Goal: Information Seeking & Learning: Understand process/instructions

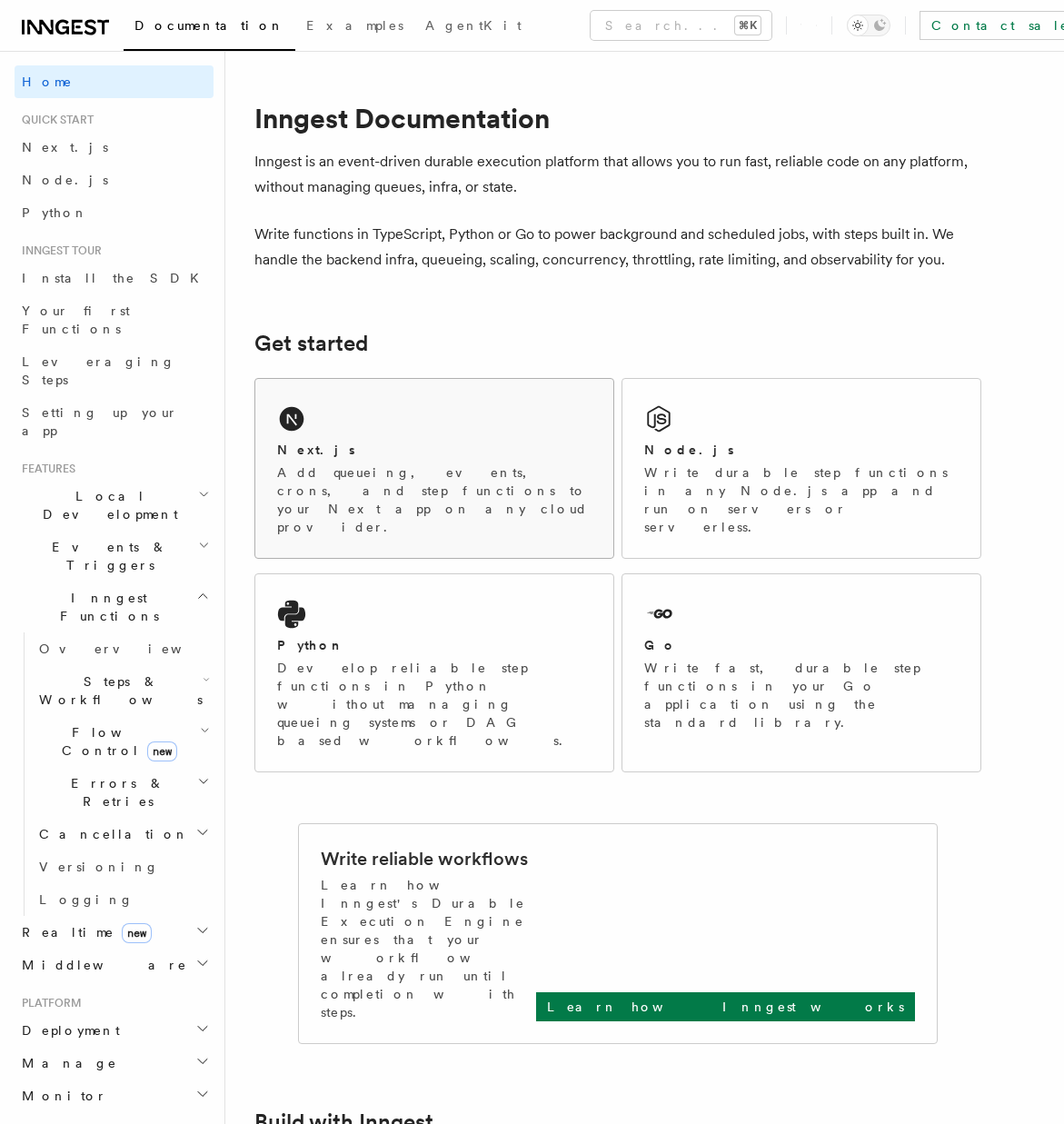
click at [347, 493] on p "Add queueing, events, crons, and step functions to your Next app on any cloud p…" at bounding box center [434, 499] width 315 height 73
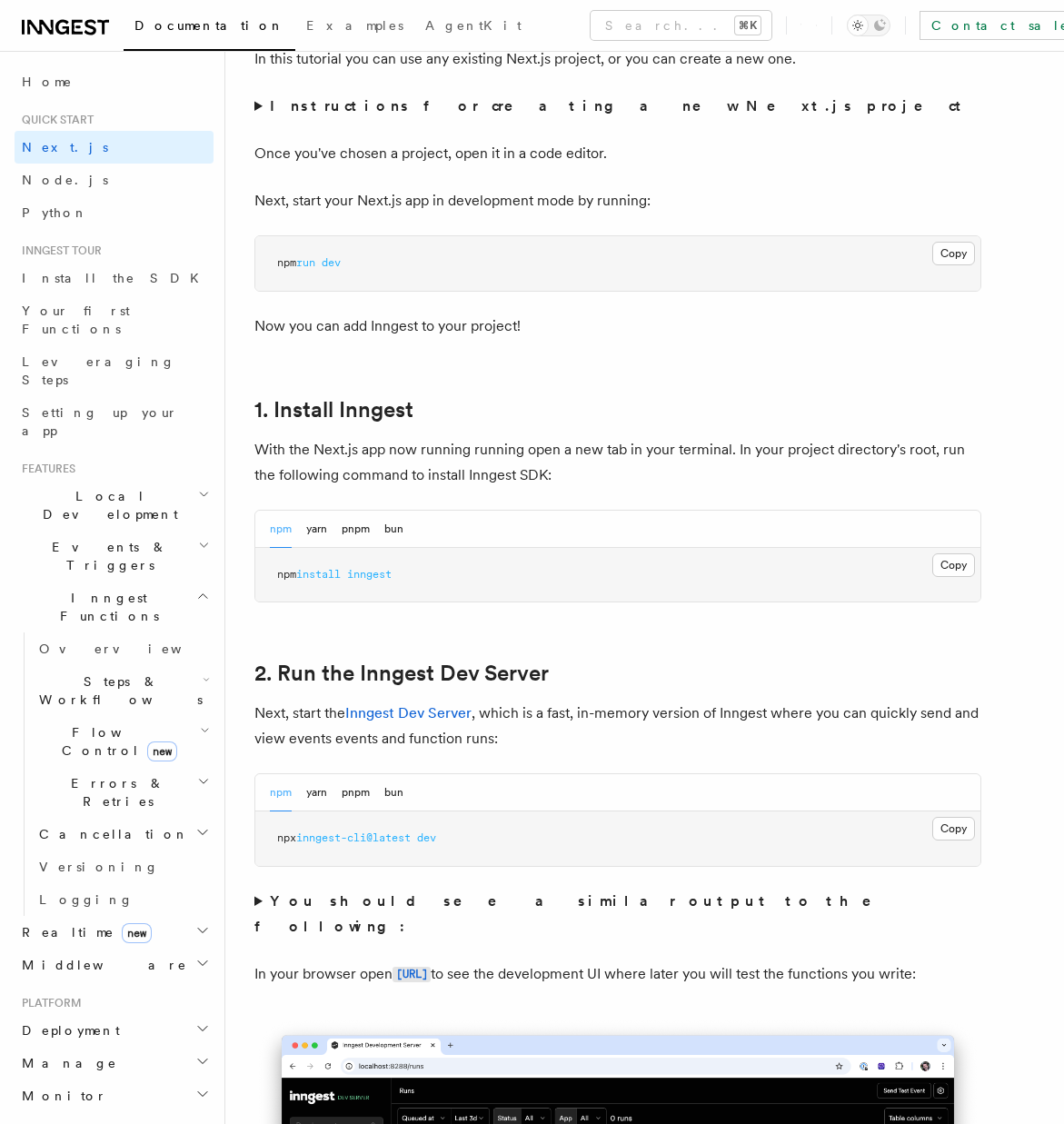
scroll to position [691, 0]
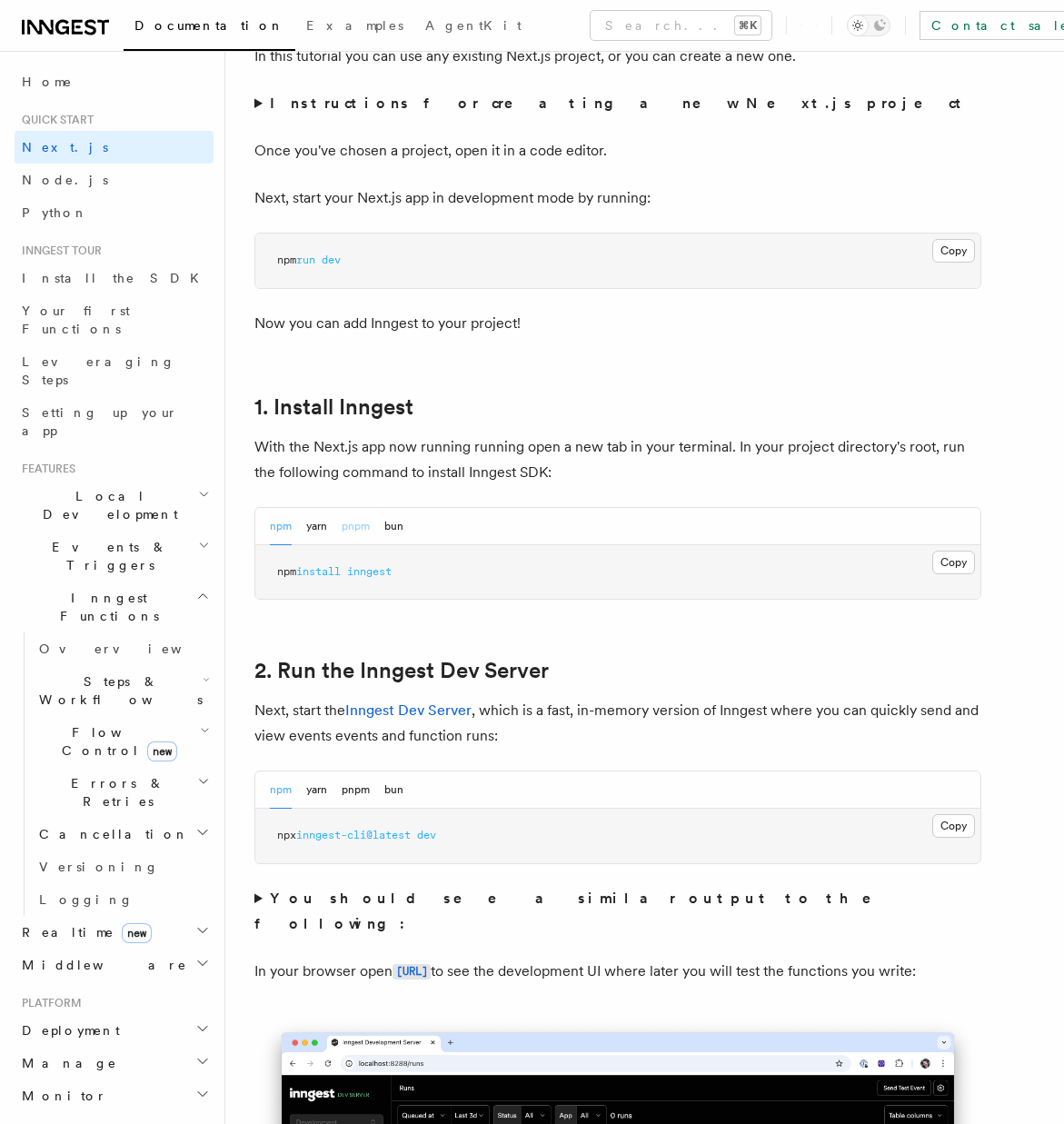
click at [360, 529] on button "pnpm" at bounding box center [355, 526] width 28 height 37
click at [947, 562] on button "Copy Copied" at bounding box center [953, 562] width 43 height 24
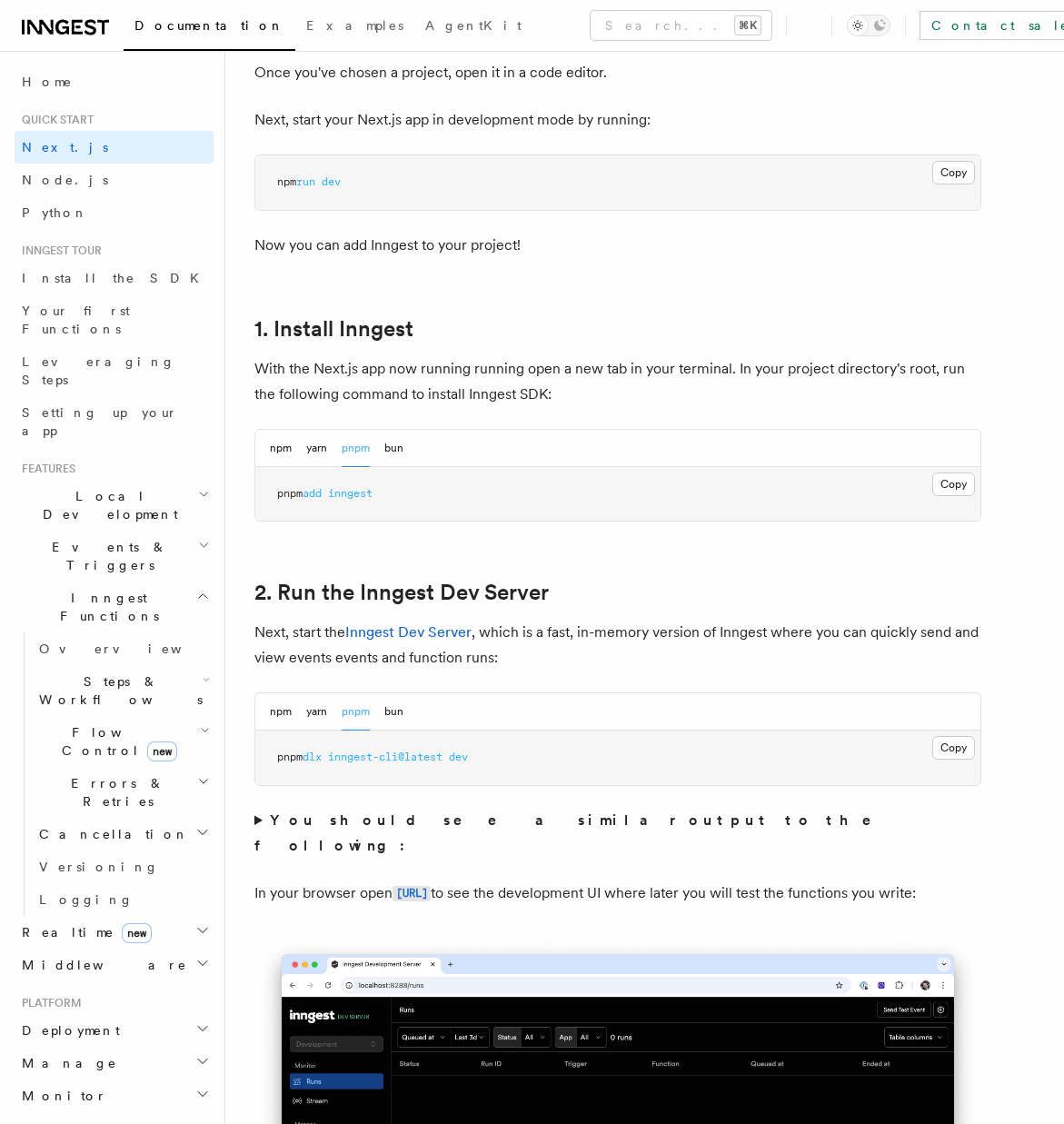
scroll to position [771, 0]
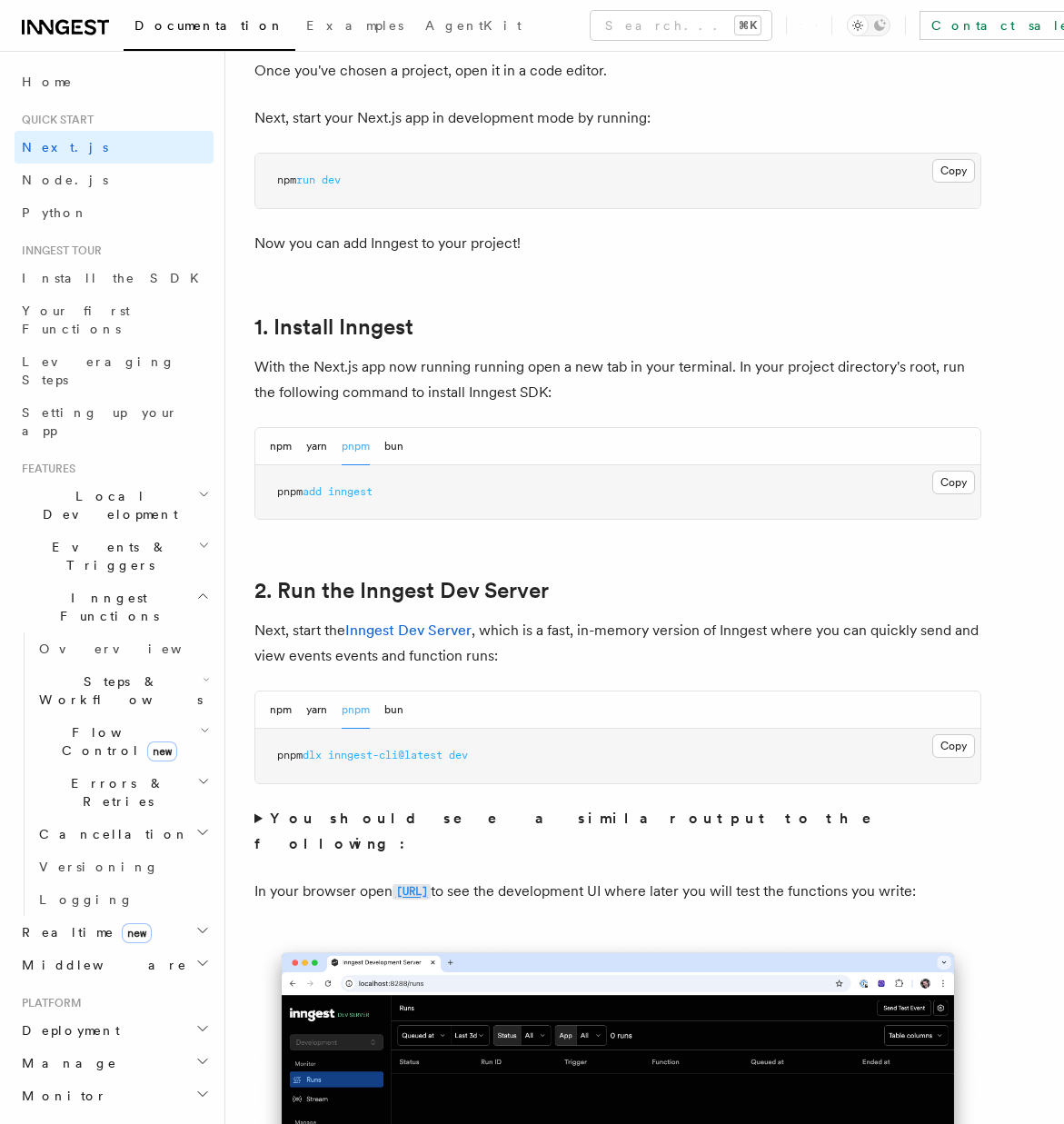
click at [431, 884] on code "http://localhost:8288" at bounding box center [411, 892] width 38 height 16
click at [956, 747] on button "Copy Copied" at bounding box center [953, 746] width 43 height 24
click at [431, 884] on code "http://localhost:8288" at bounding box center [411, 892] width 38 height 16
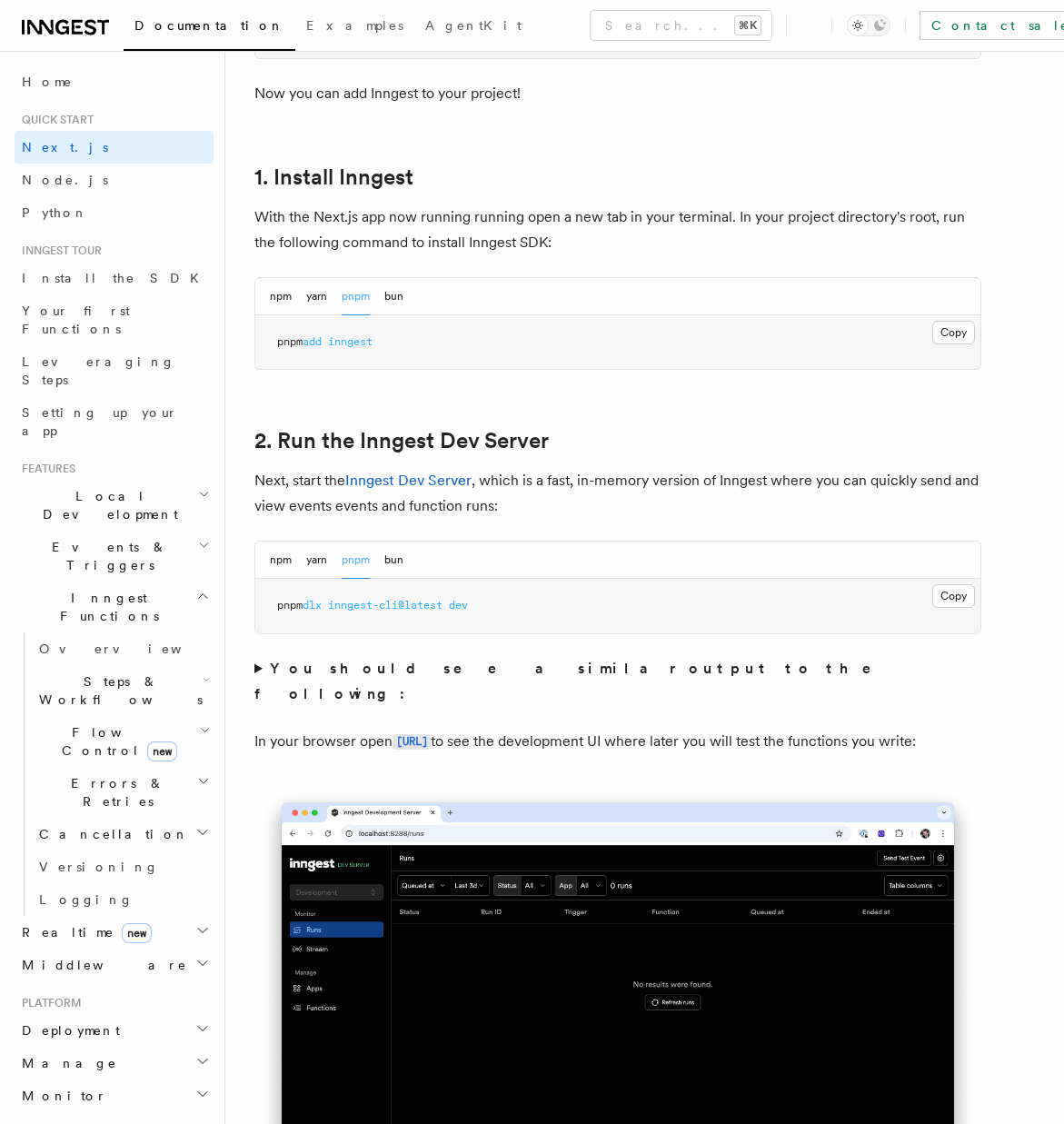
scroll to position [922, 0]
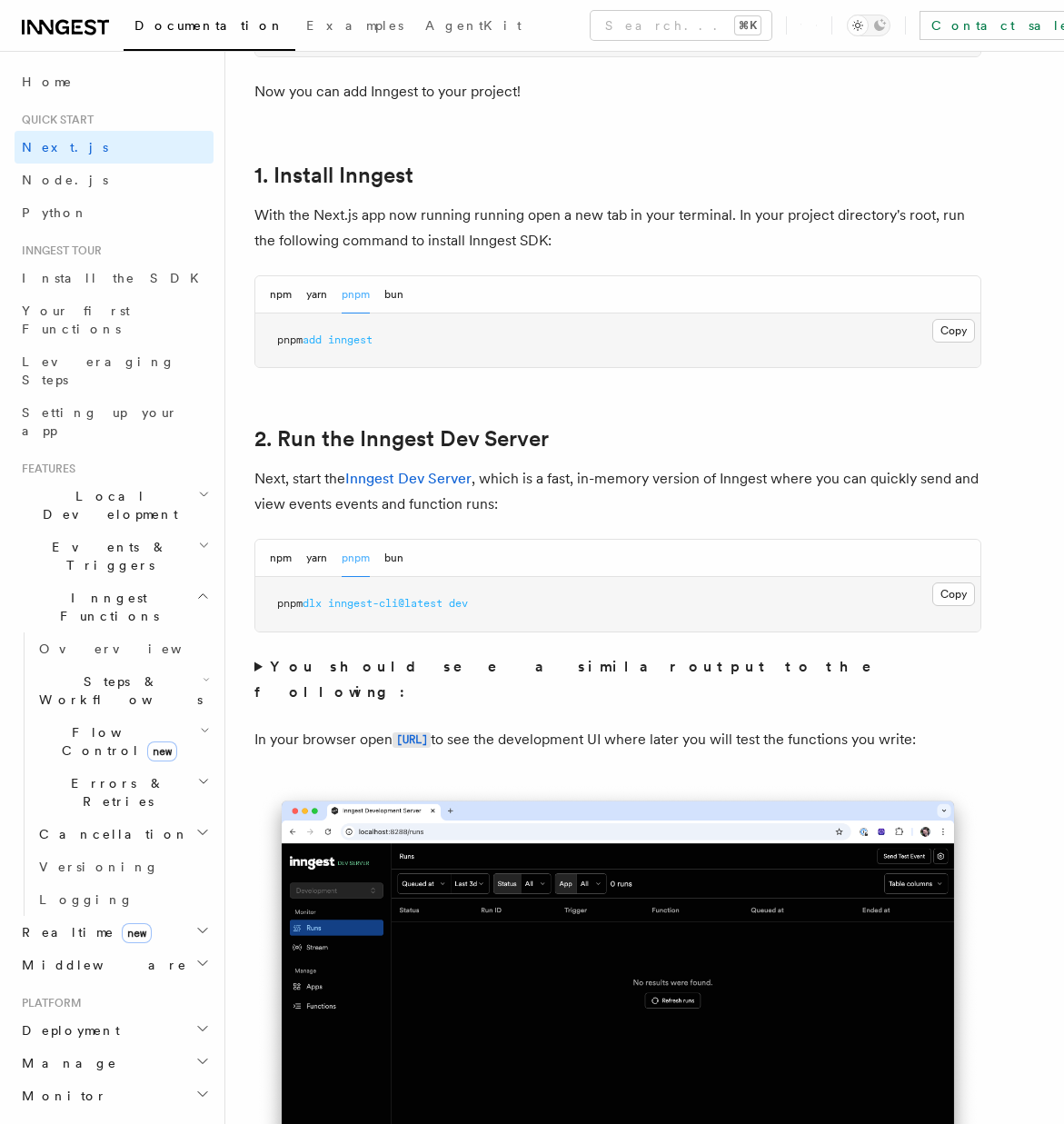
click at [380, 667] on strong "You should see a similar output to the following:" at bounding box center [575, 679] width 642 height 43
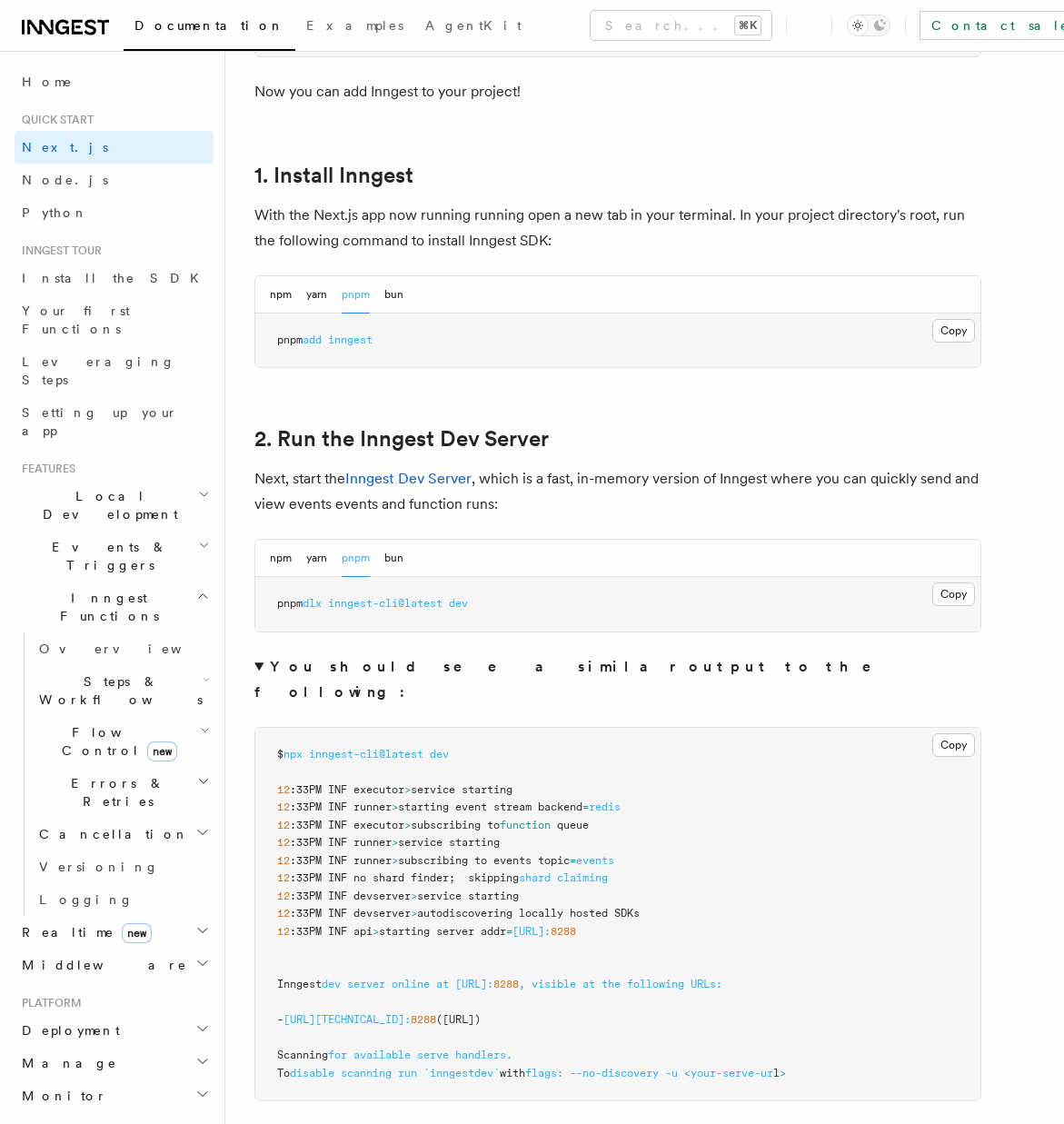
click at [380, 667] on strong "You should see a similar output to the following:" at bounding box center [575, 679] width 642 height 43
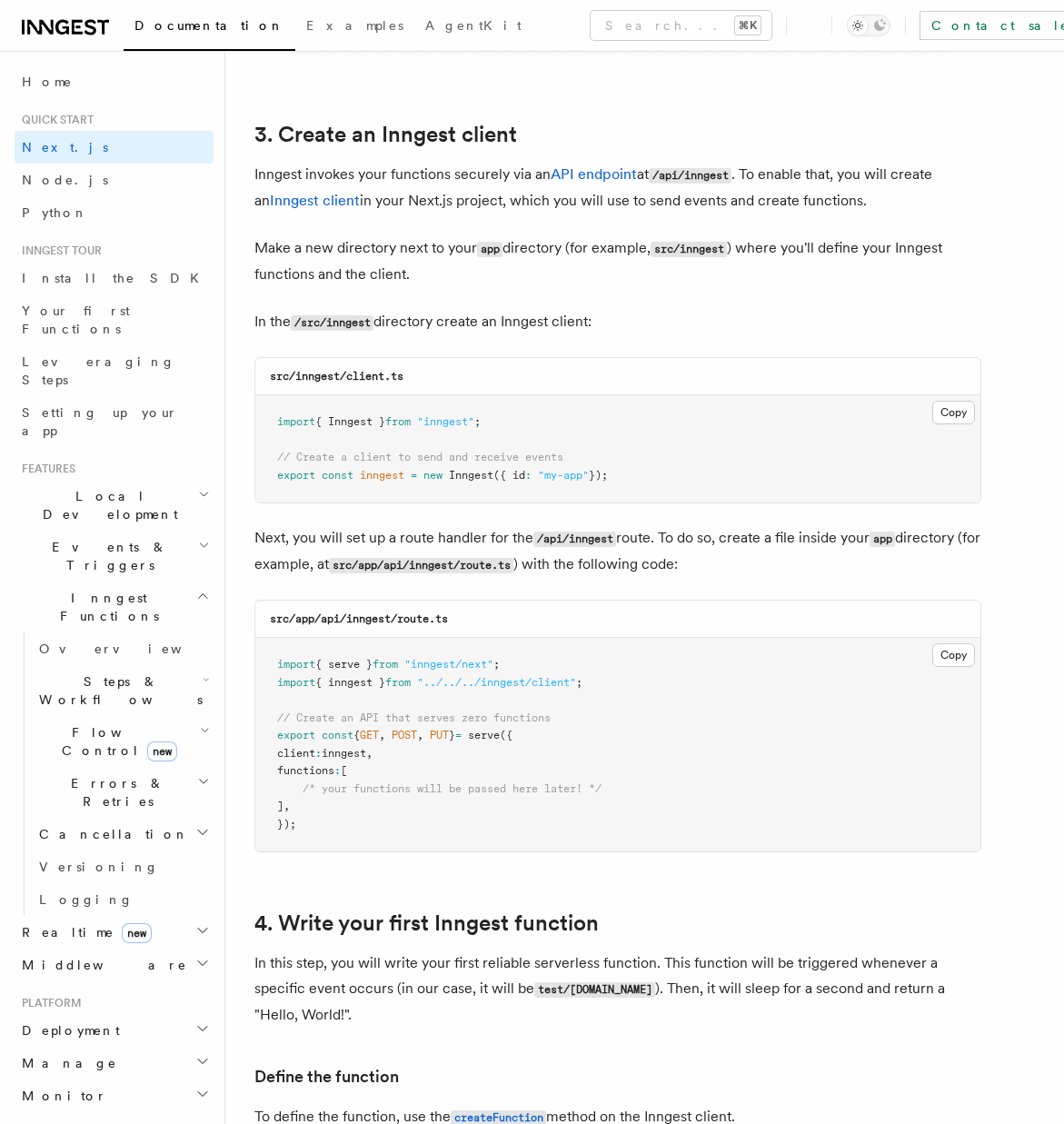
scroll to position [2098, 0]
click at [955, 406] on button "Copy Copied" at bounding box center [953, 412] width 43 height 24
click at [953, 658] on button "Copy Copied" at bounding box center [953, 654] width 43 height 24
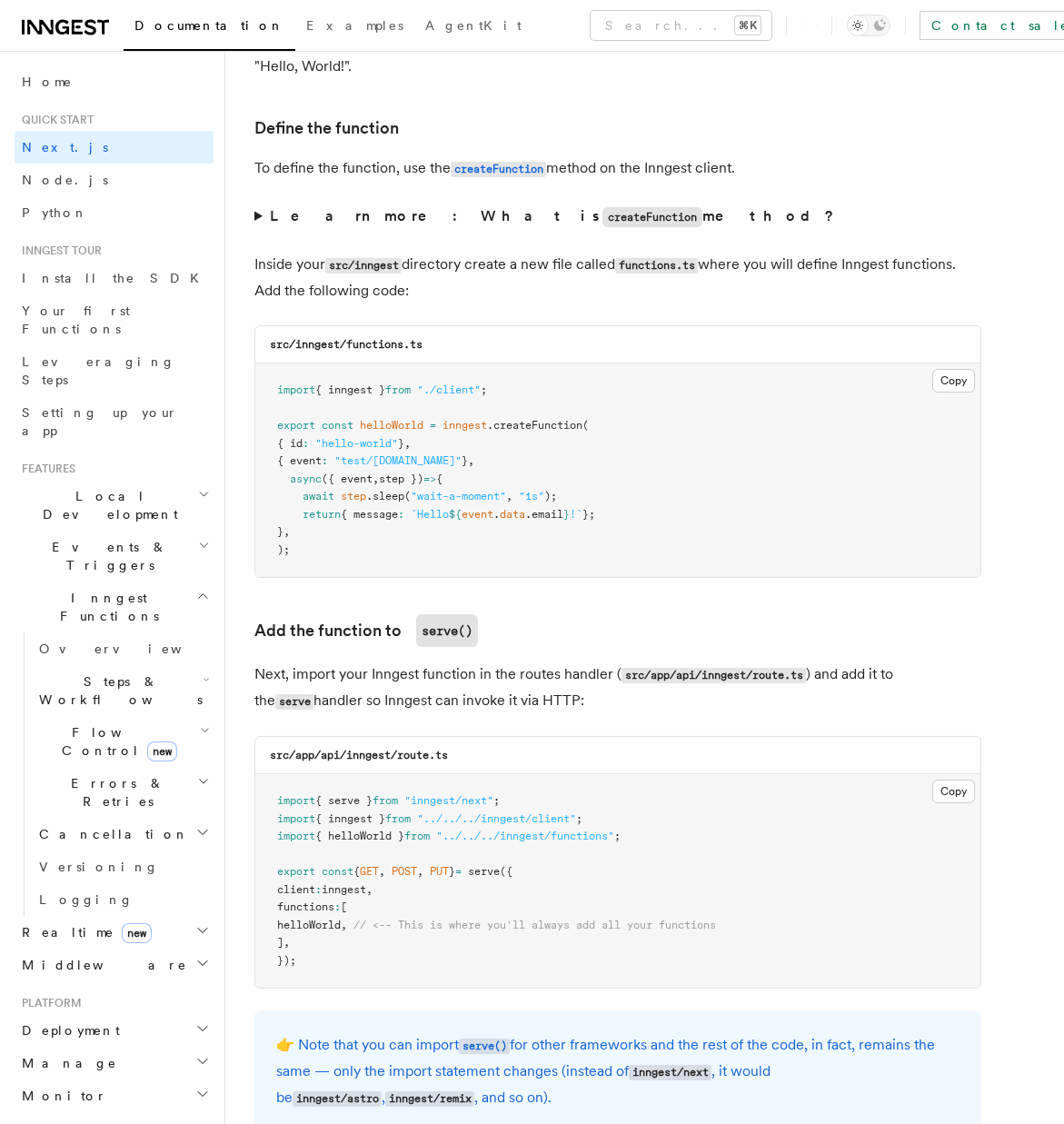
scroll to position [3048, 0]
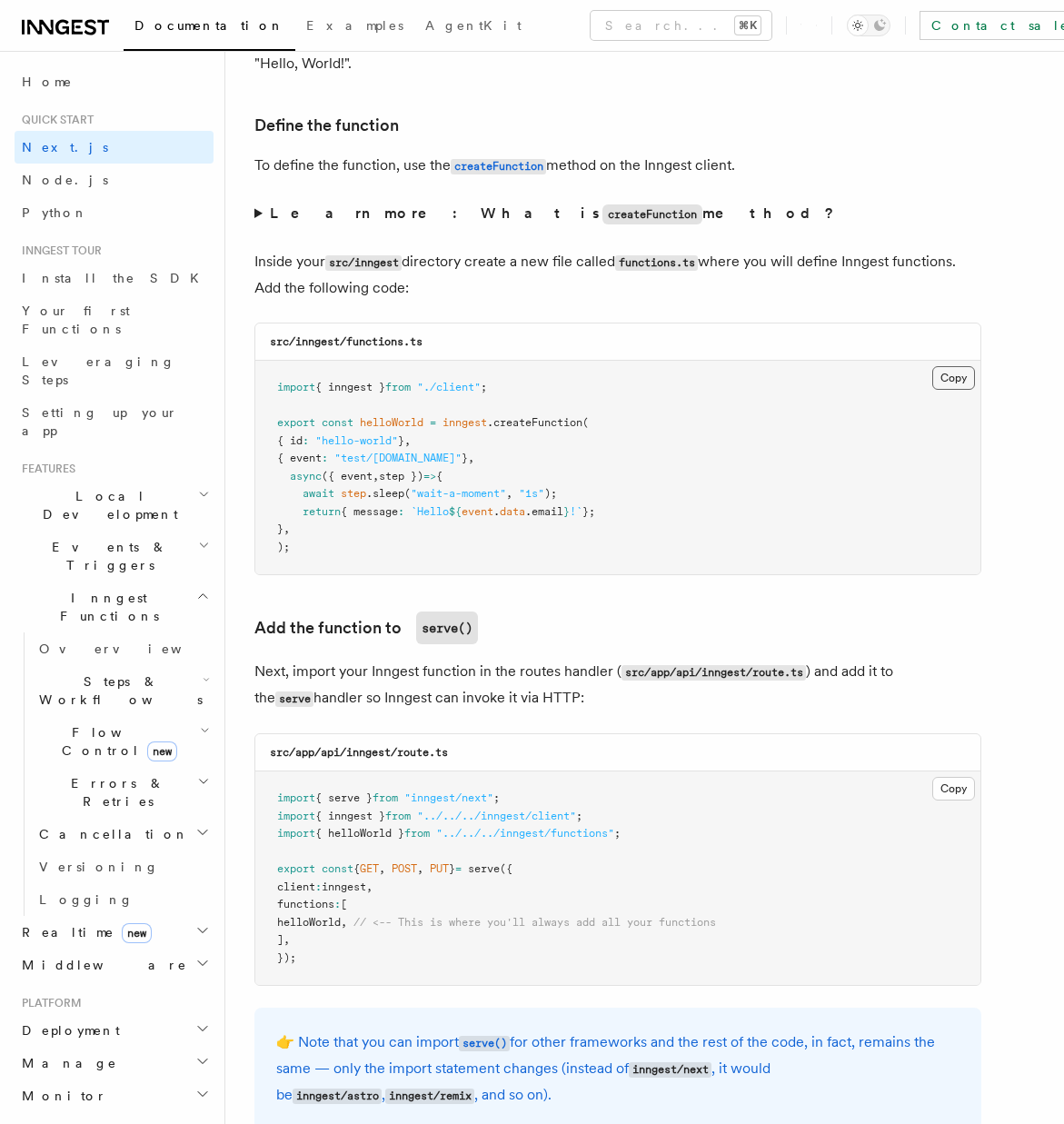
click at [952, 367] on button "Copy Copied" at bounding box center [953, 378] width 43 height 24
click at [953, 377] on button "Copy Copied" at bounding box center [953, 378] width 43 height 24
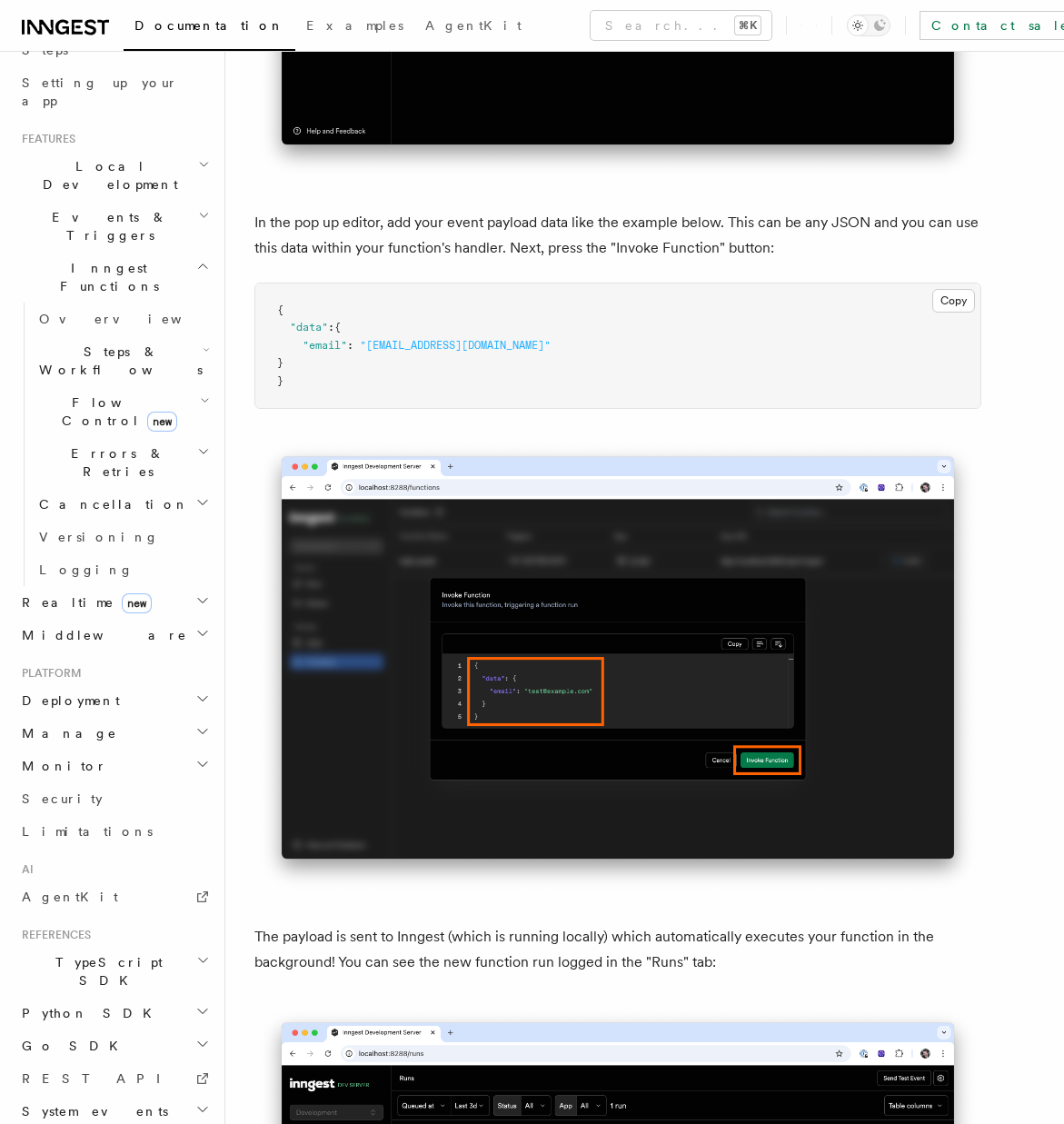
scroll to position [0, 0]
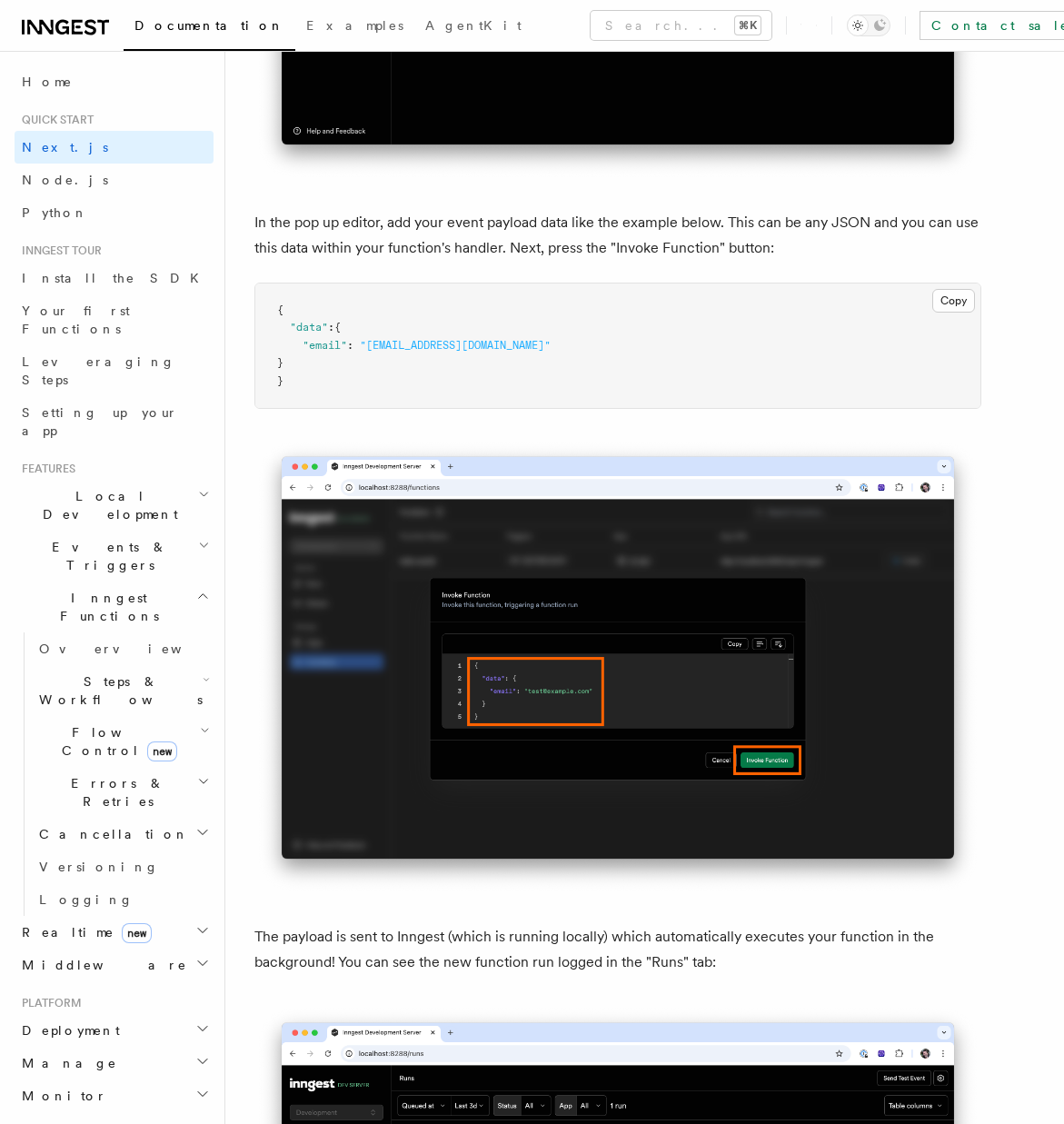
click at [178, 27] on span "Documentation" at bounding box center [209, 25] width 150 height 15
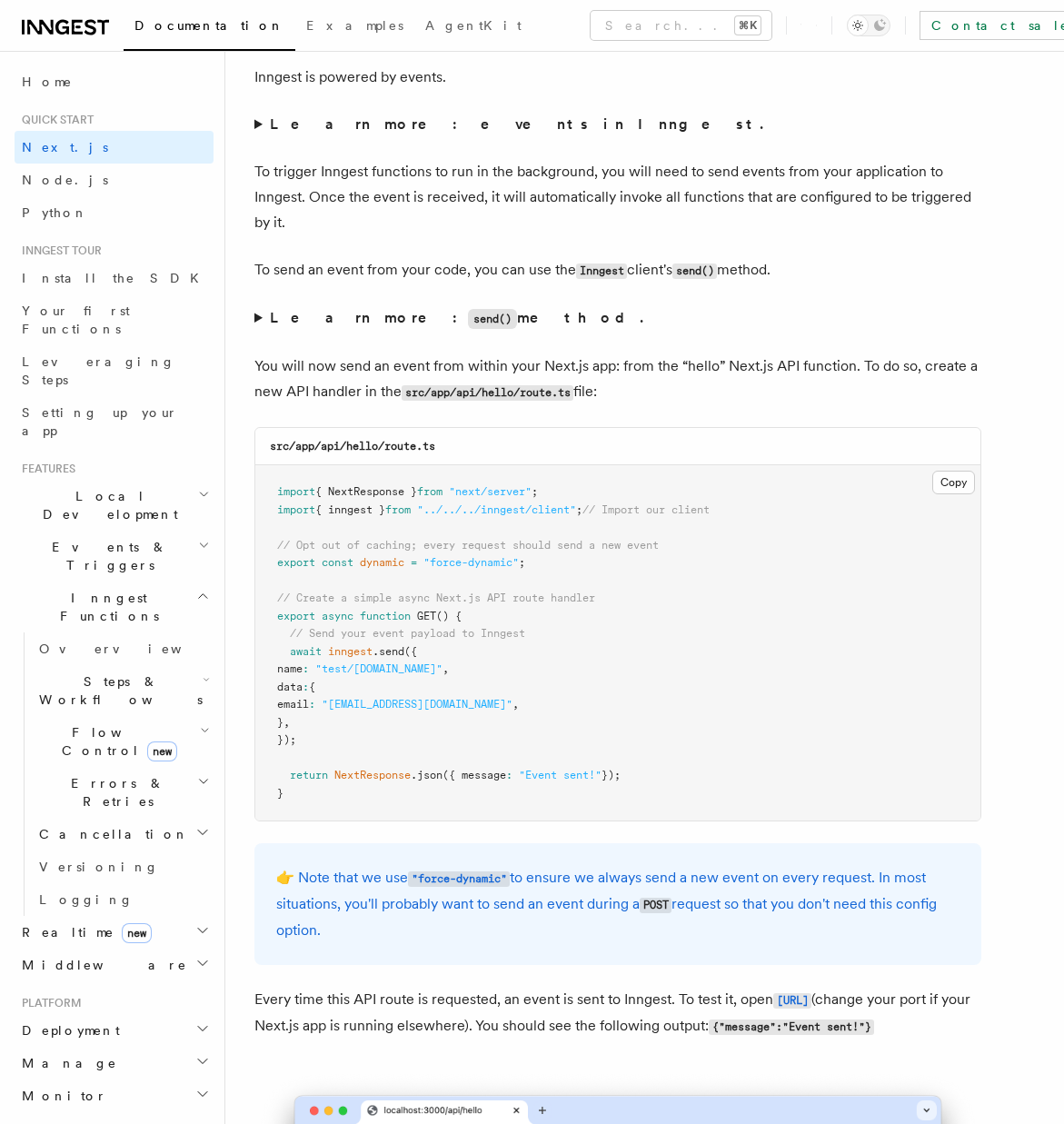
scroll to position [9241, 0]
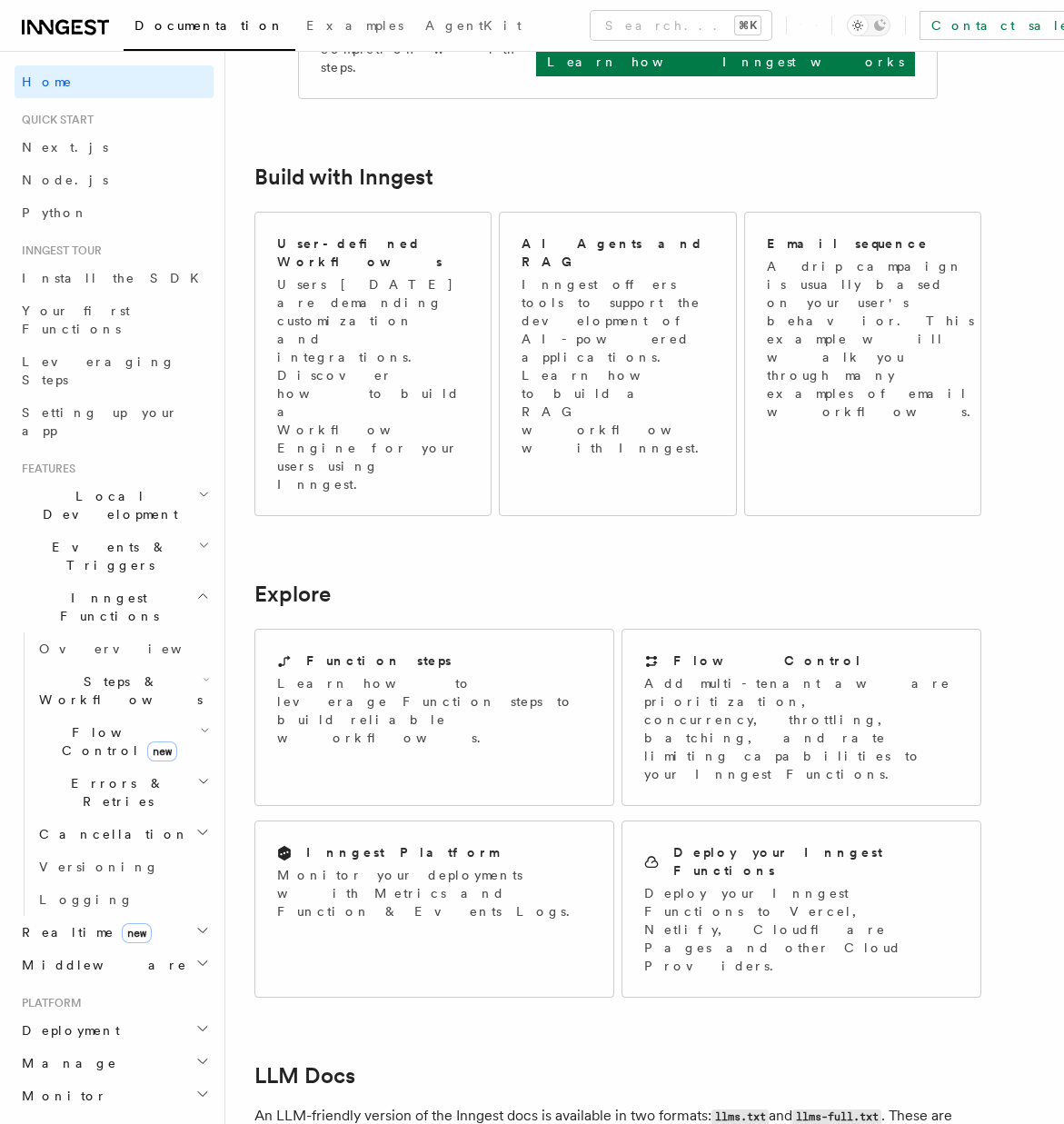
scroll to position [1195, 0]
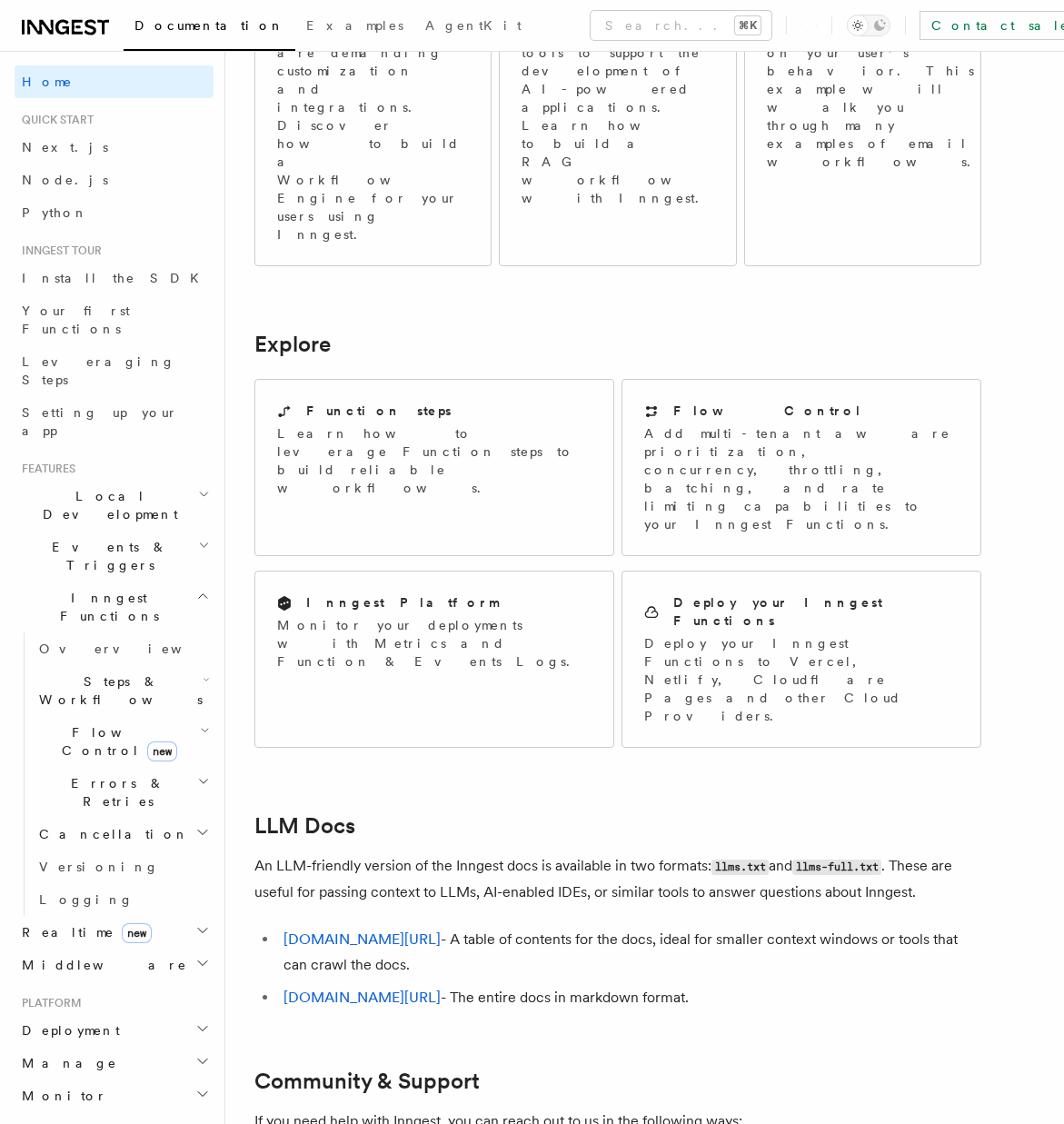
click at [504, 582] on article "Inngest Documentation Inngest is an event-driven durable execution platform tha…" at bounding box center [645, 241] width 780 height 2712
click at [653, 927] on li "inngest.com/llms.txt - A table of contents for the docs, ideal for smaller cont…" at bounding box center [629, 952] width 703 height 51
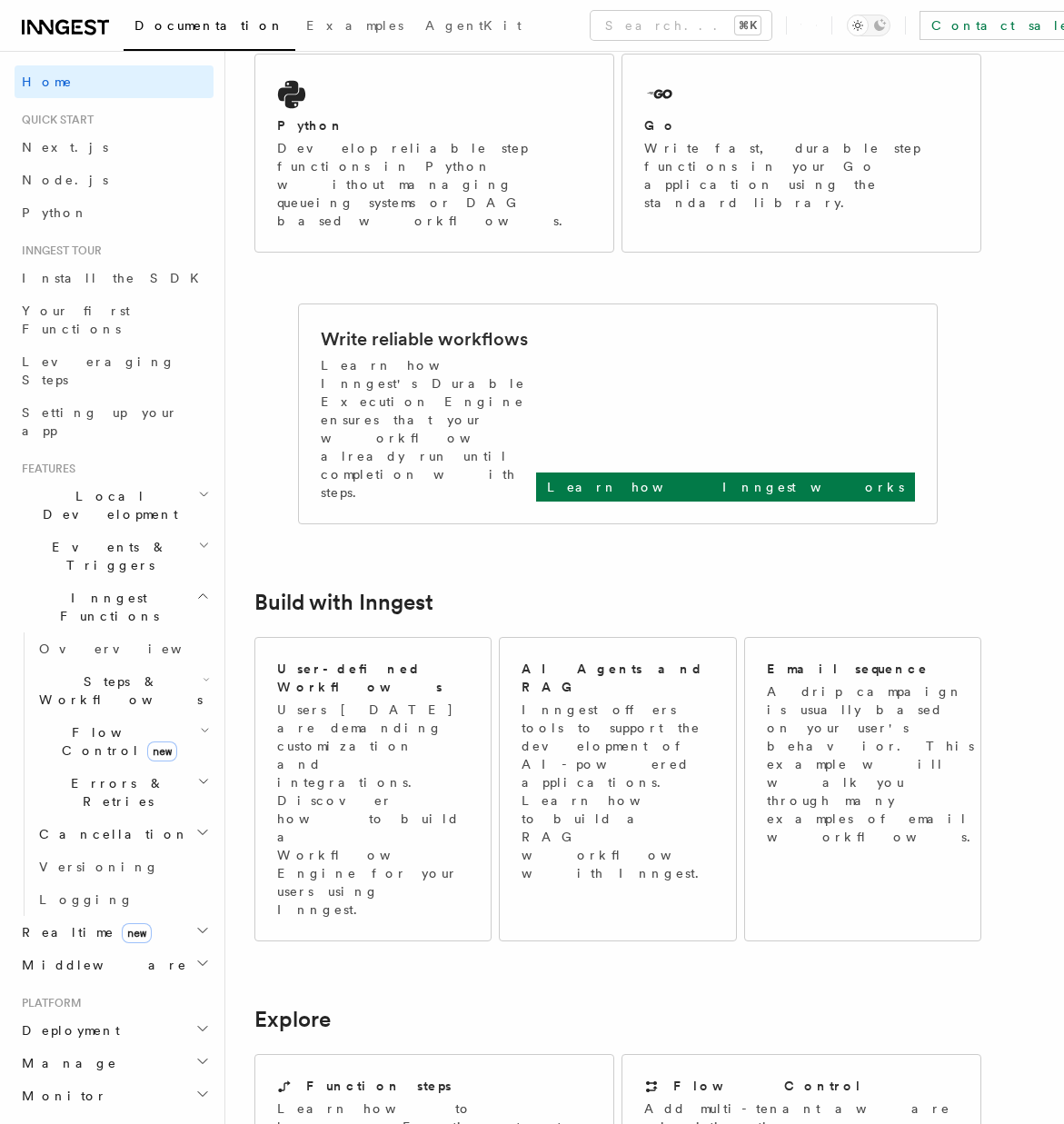
scroll to position [0, 0]
